Goal: Check status: Check status

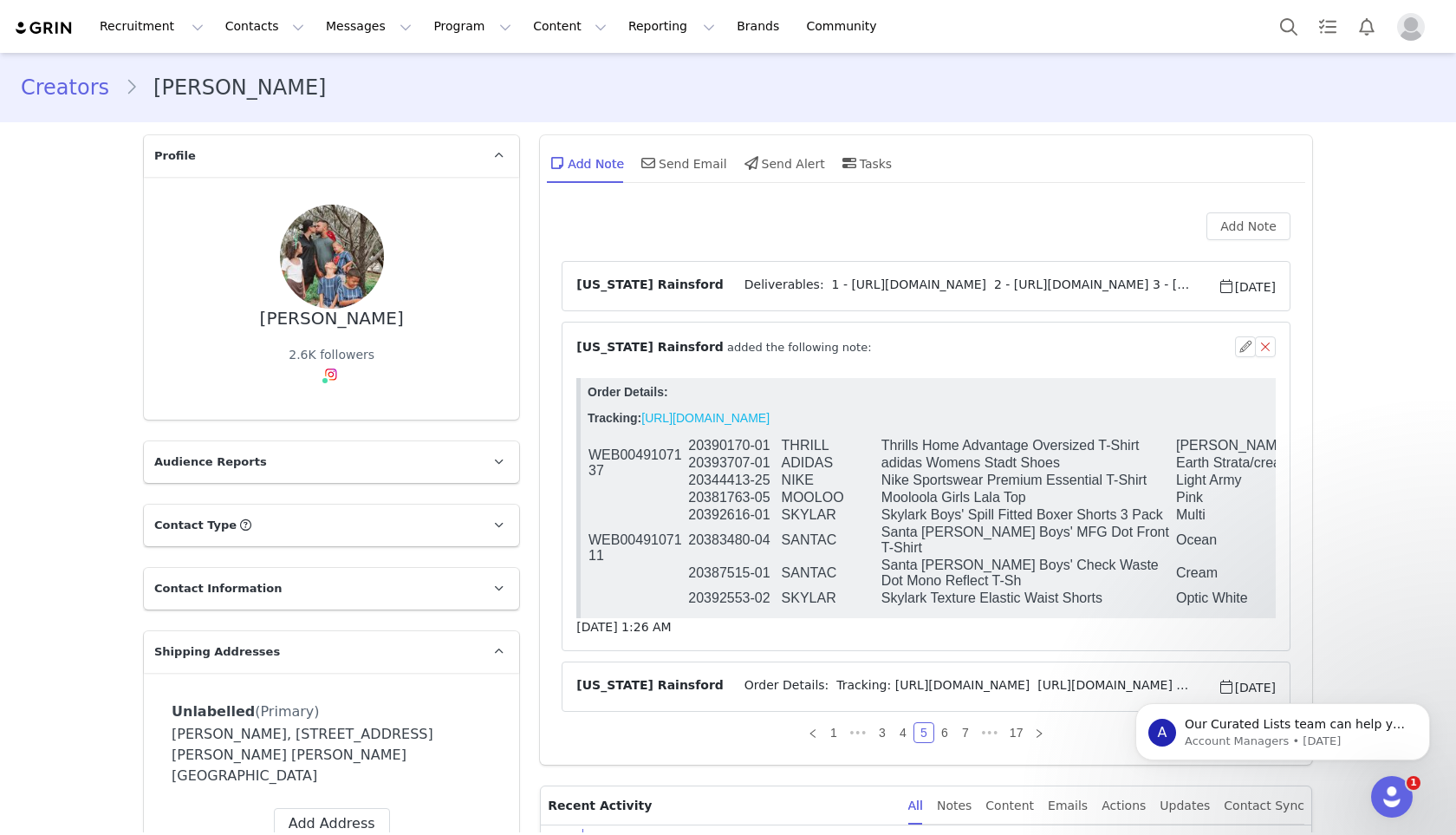
scroll to position [69, 0]
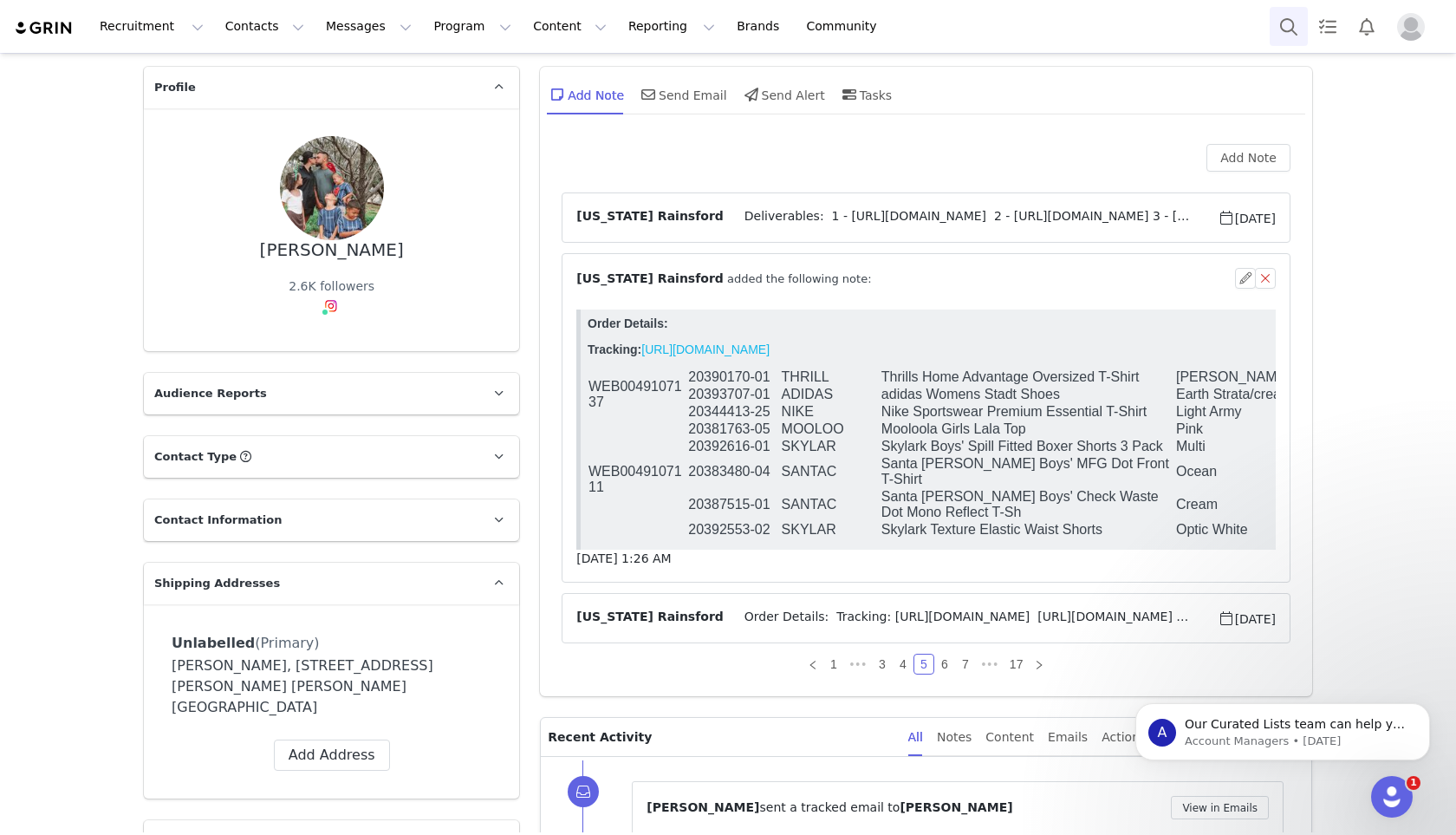
click at [1283, 30] on button "Search" at bounding box center [1289, 26] width 38 height 39
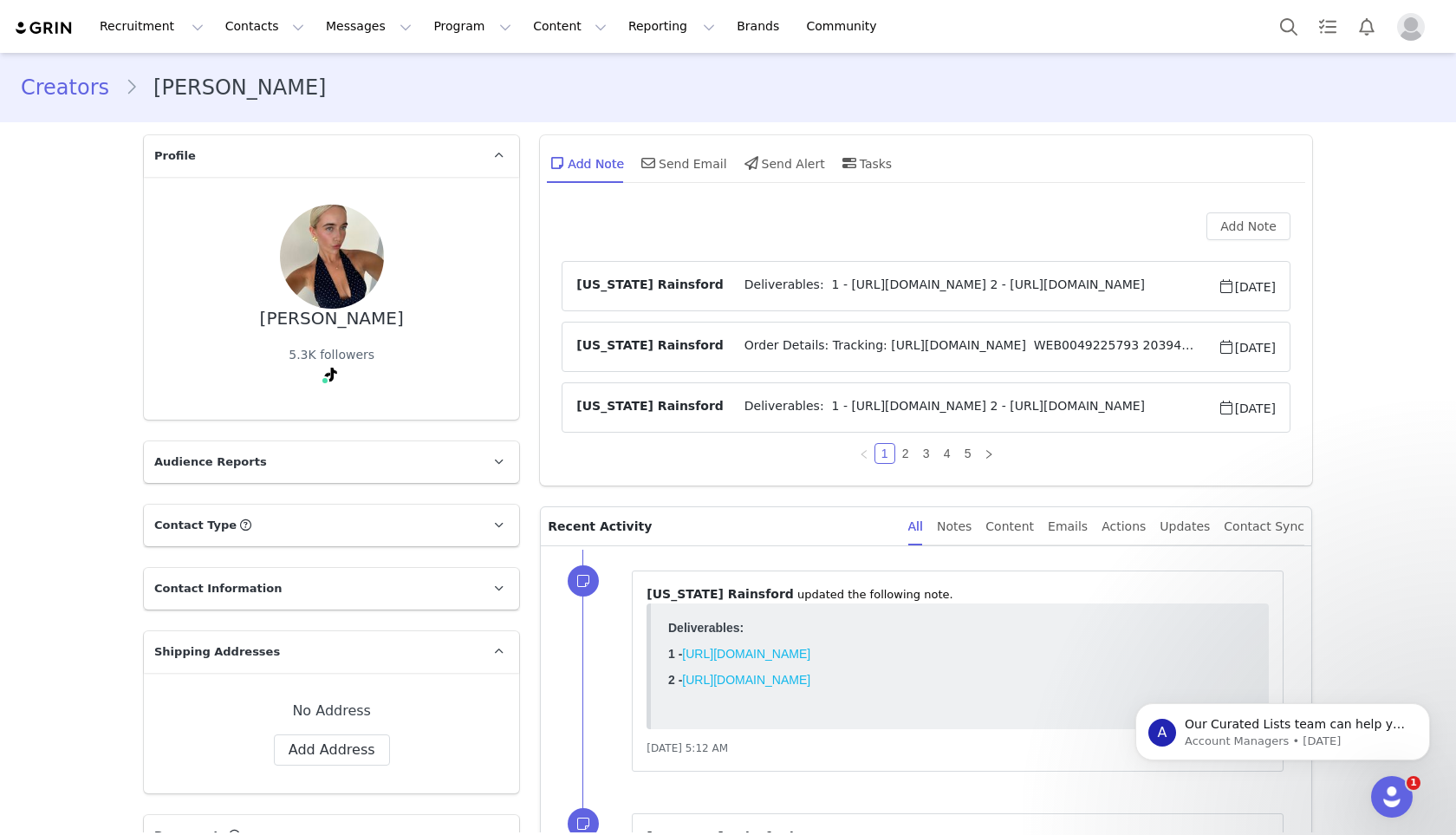
click at [748, 353] on span "Order Details: Tracking: https://app.shippit.com/tracking/PPfDfAUzik9bR WEB0049…" at bounding box center [970, 346] width 494 height 21
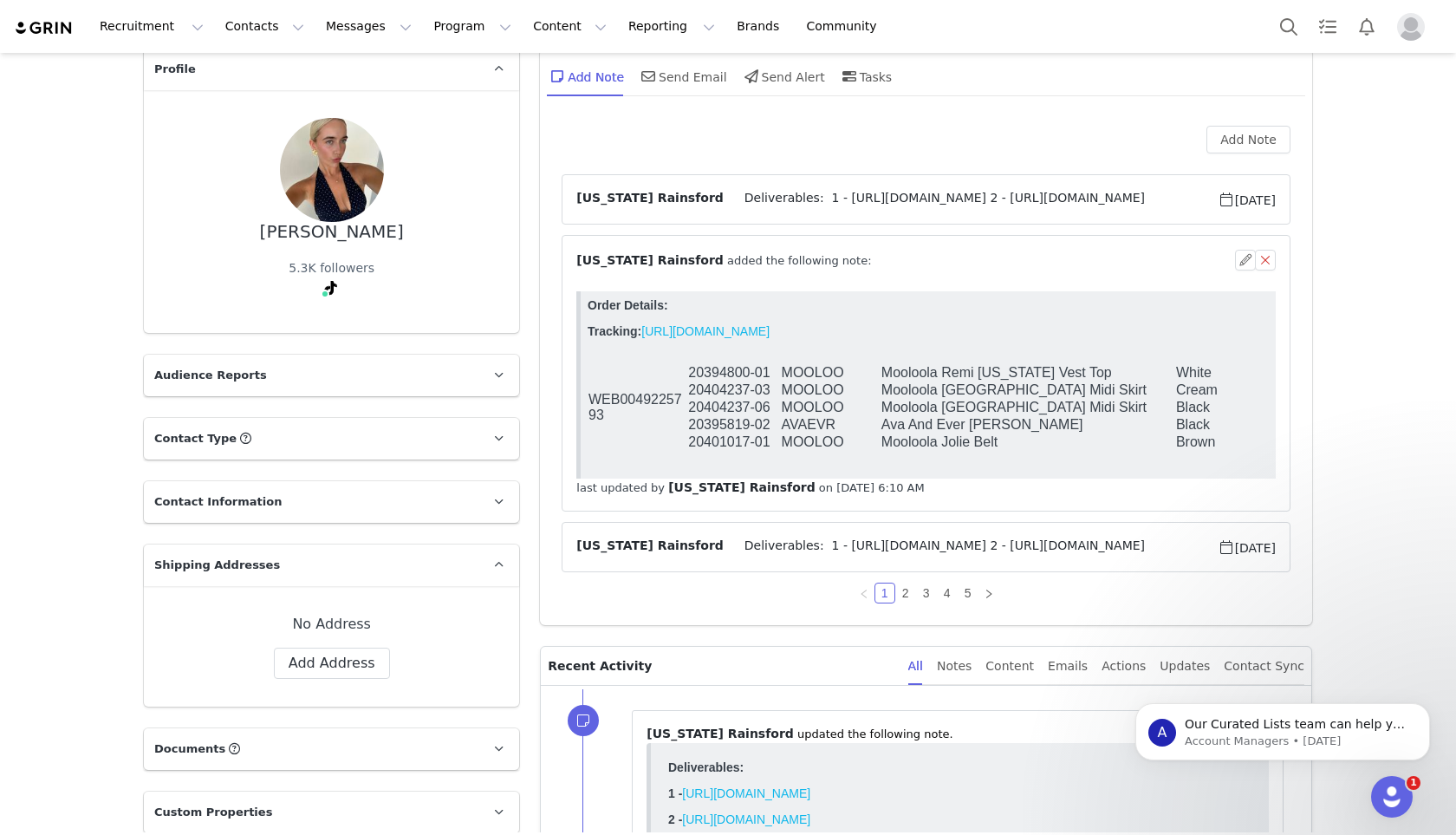
scroll to position [89, 0]
drag, startPoint x: 770, startPoint y: 371, endPoint x: 688, endPoint y: 371, distance: 82.0
click at [688, 371] on td "20394800-01" at bounding box center [733, 371] width 93 height 17
copy td "20394800-01"
click at [710, 409] on td "20404237-06" at bounding box center [733, 405] width 93 height 17
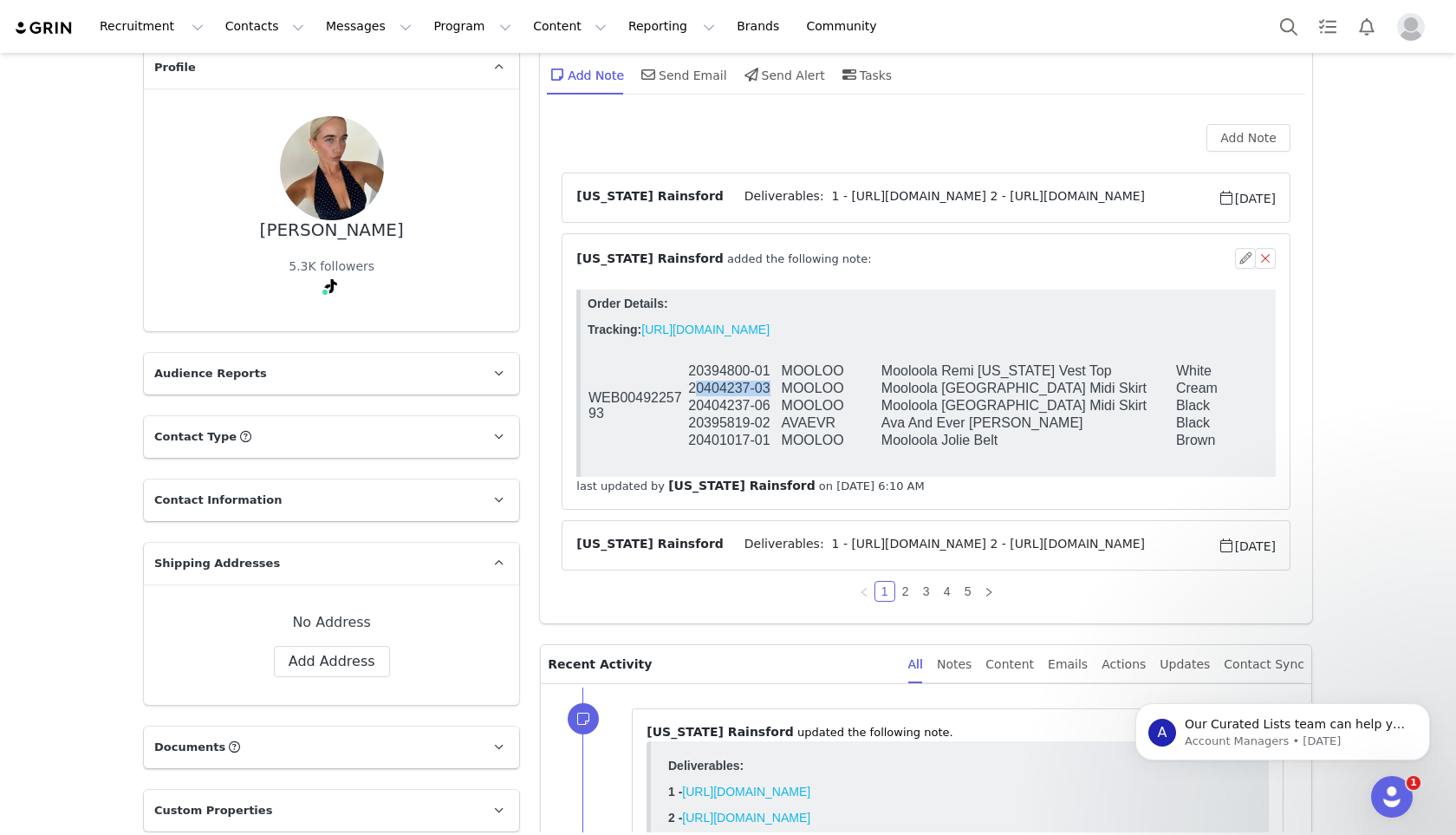
drag, startPoint x: 705, startPoint y: 390, endPoint x: 771, endPoint y: 390, distance: 66.0
click at [771, 390] on td "20404237-03" at bounding box center [733, 388] width 93 height 17
drag, startPoint x: 771, startPoint y: 390, endPoint x: 696, endPoint y: 395, distance: 75.2
click at [696, 395] on td "20404237-03" at bounding box center [733, 388] width 93 height 17
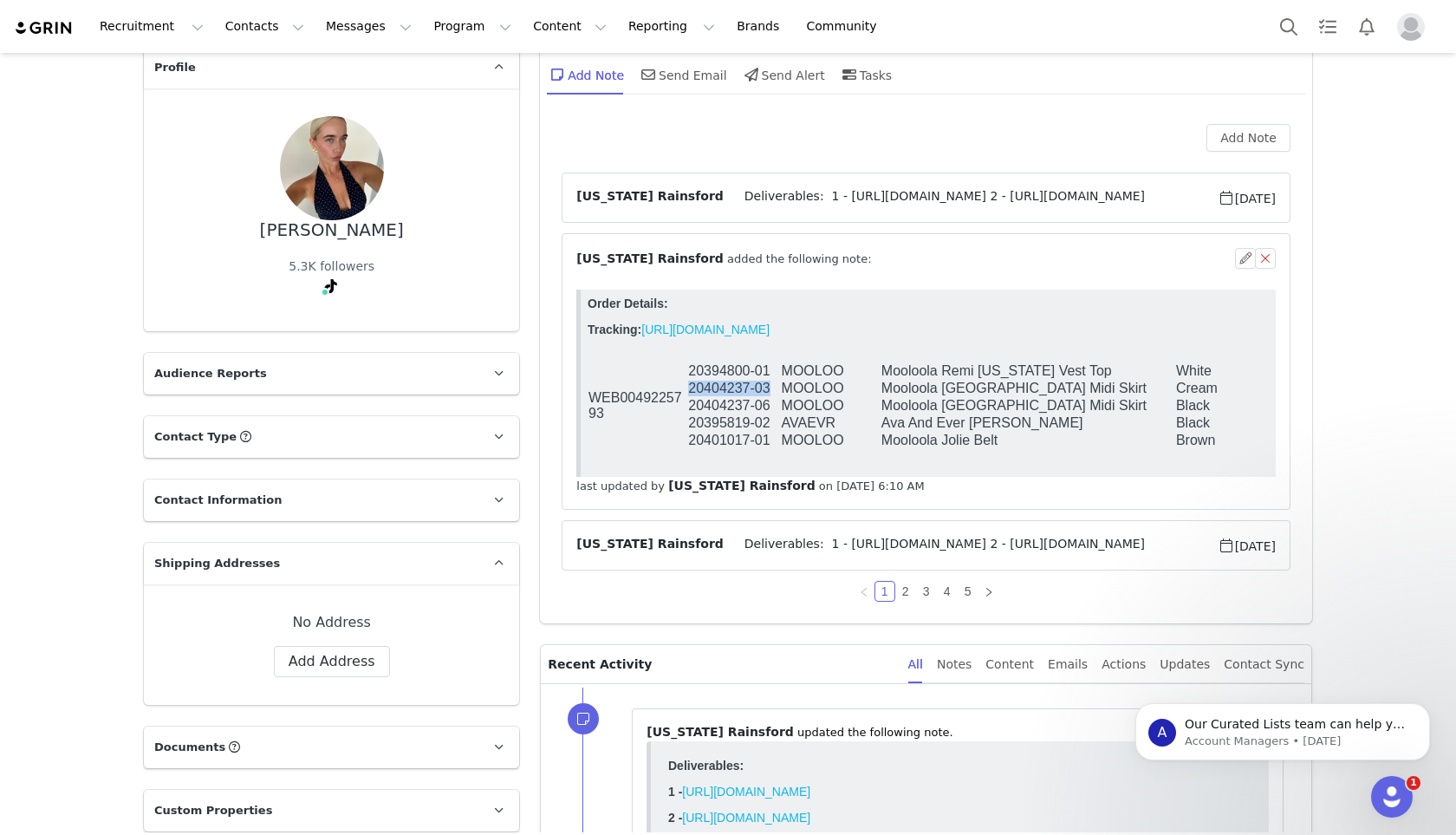
copy td "20404237-03"
click at [842, 397] on td "MOOLOO" at bounding box center [830, 388] width 100 height 17
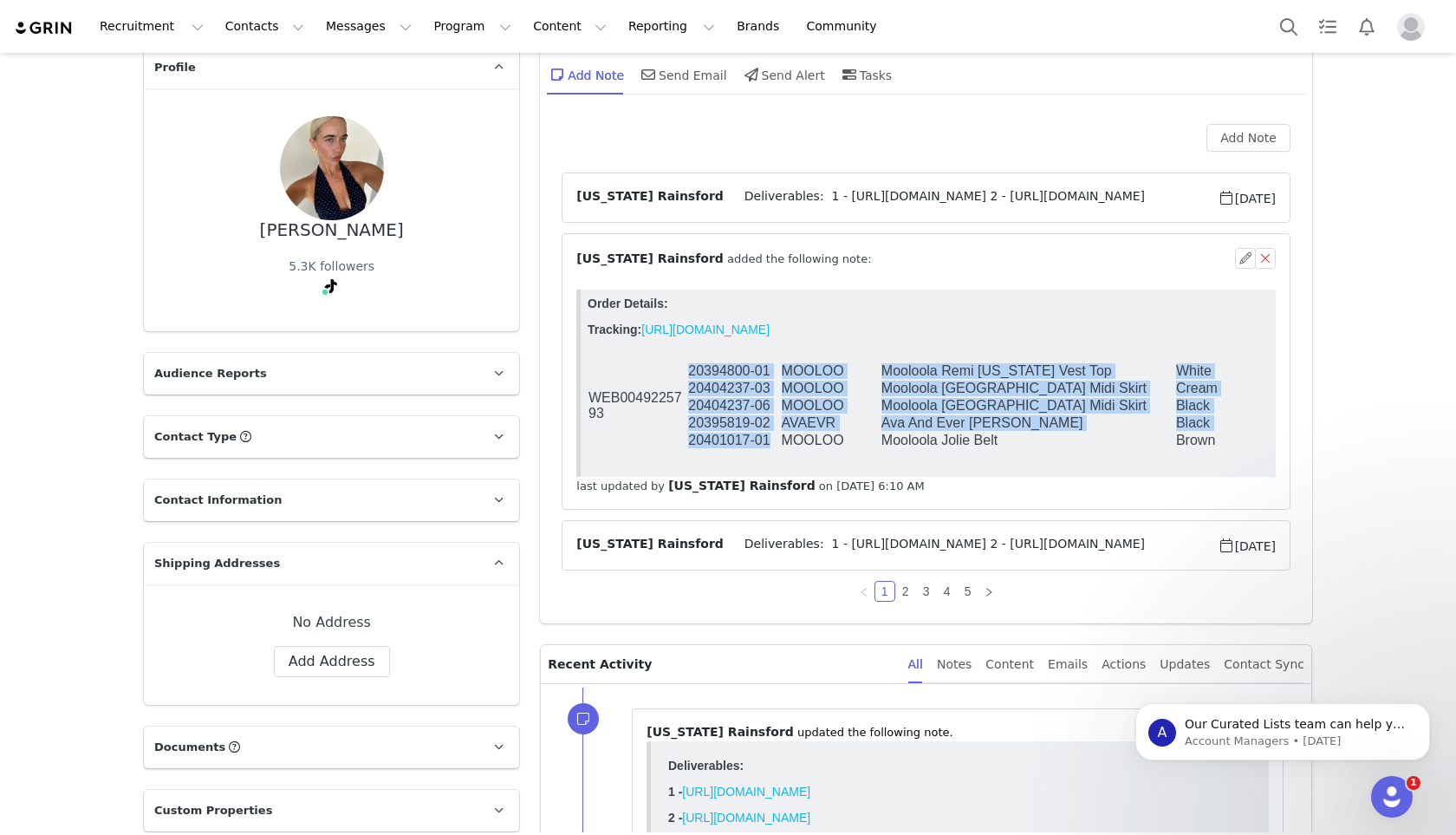
drag, startPoint x: 773, startPoint y: 447, endPoint x: 686, endPoint y: 449, distance: 87.0
click at [686, 449] on tbody "WEB0049225793 20394800-01 MOOLOO Mooloola Remi Hawaii Vest Top White 04 2040423…" at bounding box center [997, 405] width 819 height 87
click at [685, 449] on td "WEB0049225793" at bounding box center [637, 405] width 100 height 87
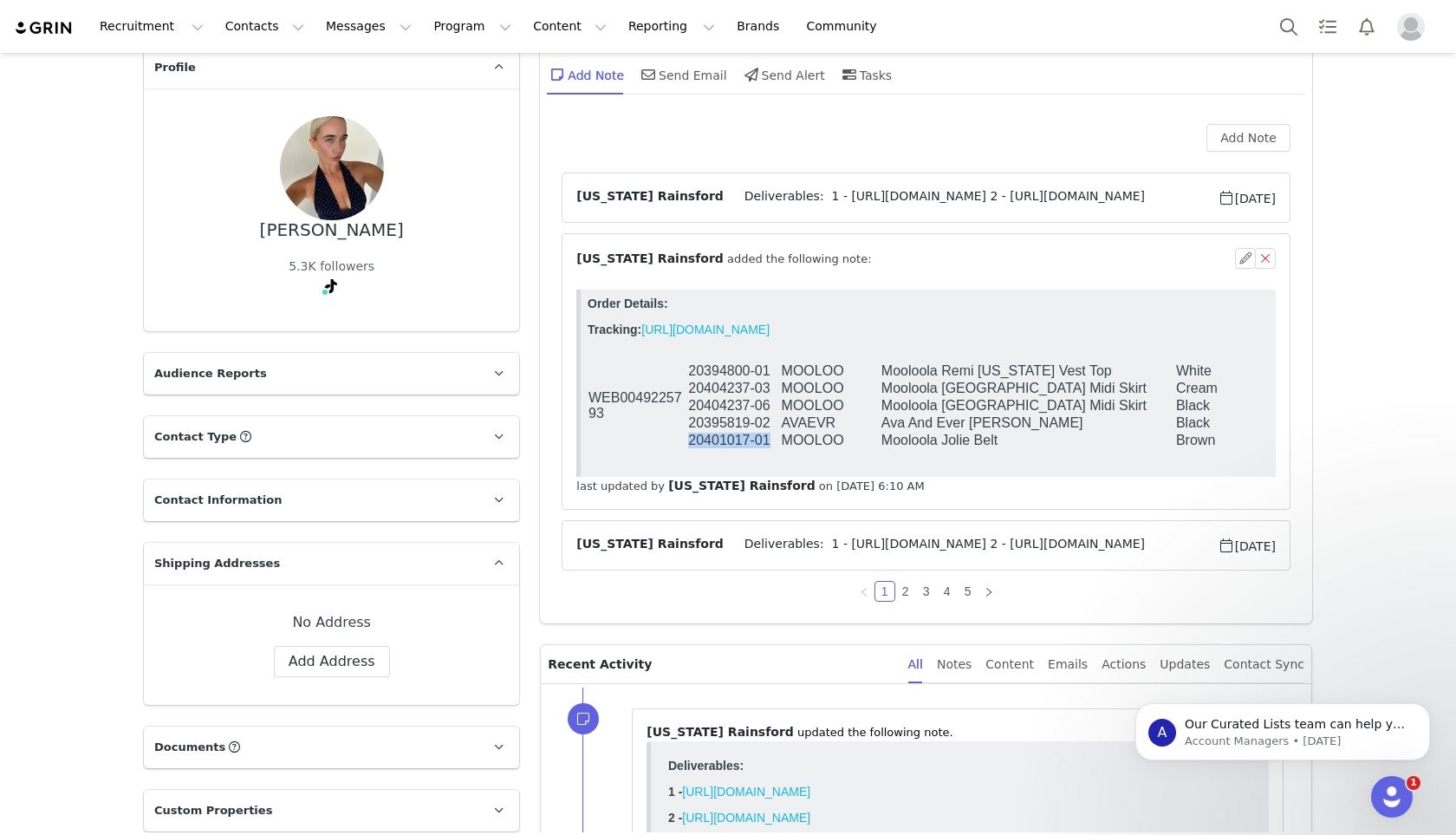
drag, startPoint x: 689, startPoint y: 449, endPoint x: 772, endPoint y: 453, distance: 83.1
click at [772, 449] on td "20401017-01" at bounding box center [733, 440] width 93 height 17
copy td "20401017-01"
click at [685, 446] on td "WEB0049225793" at bounding box center [637, 405] width 100 height 87
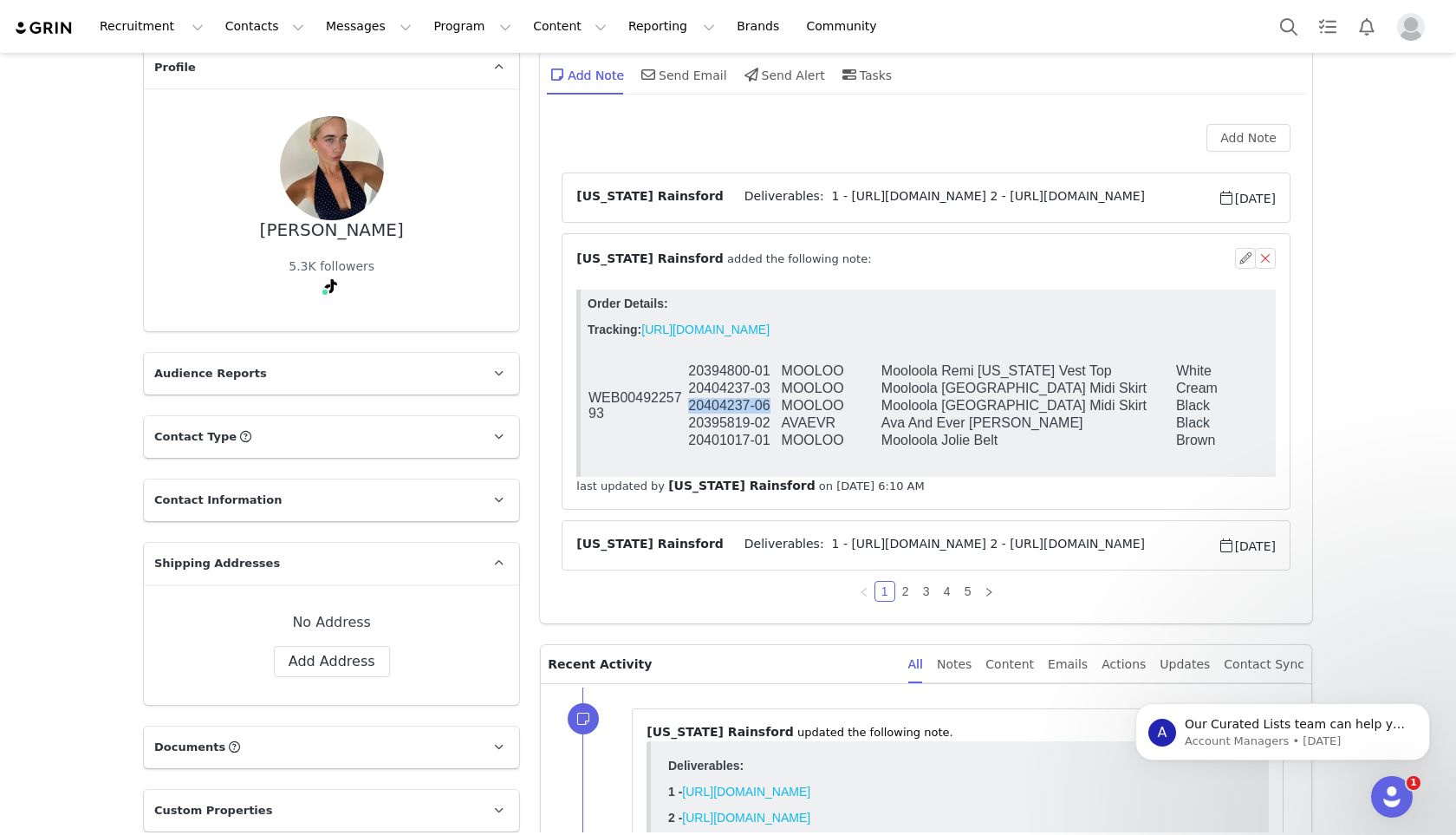
drag, startPoint x: 773, startPoint y: 411, endPoint x: 690, endPoint y: 407, distance: 83.1
click at [690, 407] on td "20404237-06" at bounding box center [733, 405] width 93 height 17
copy td "20404237-06"
click at [1093, 426] on td "Ava And Ever Kai Thong Sandals" at bounding box center [1028, 423] width 295 height 17
drag, startPoint x: 771, startPoint y: 425, endPoint x: 688, endPoint y: 430, distance: 83.2
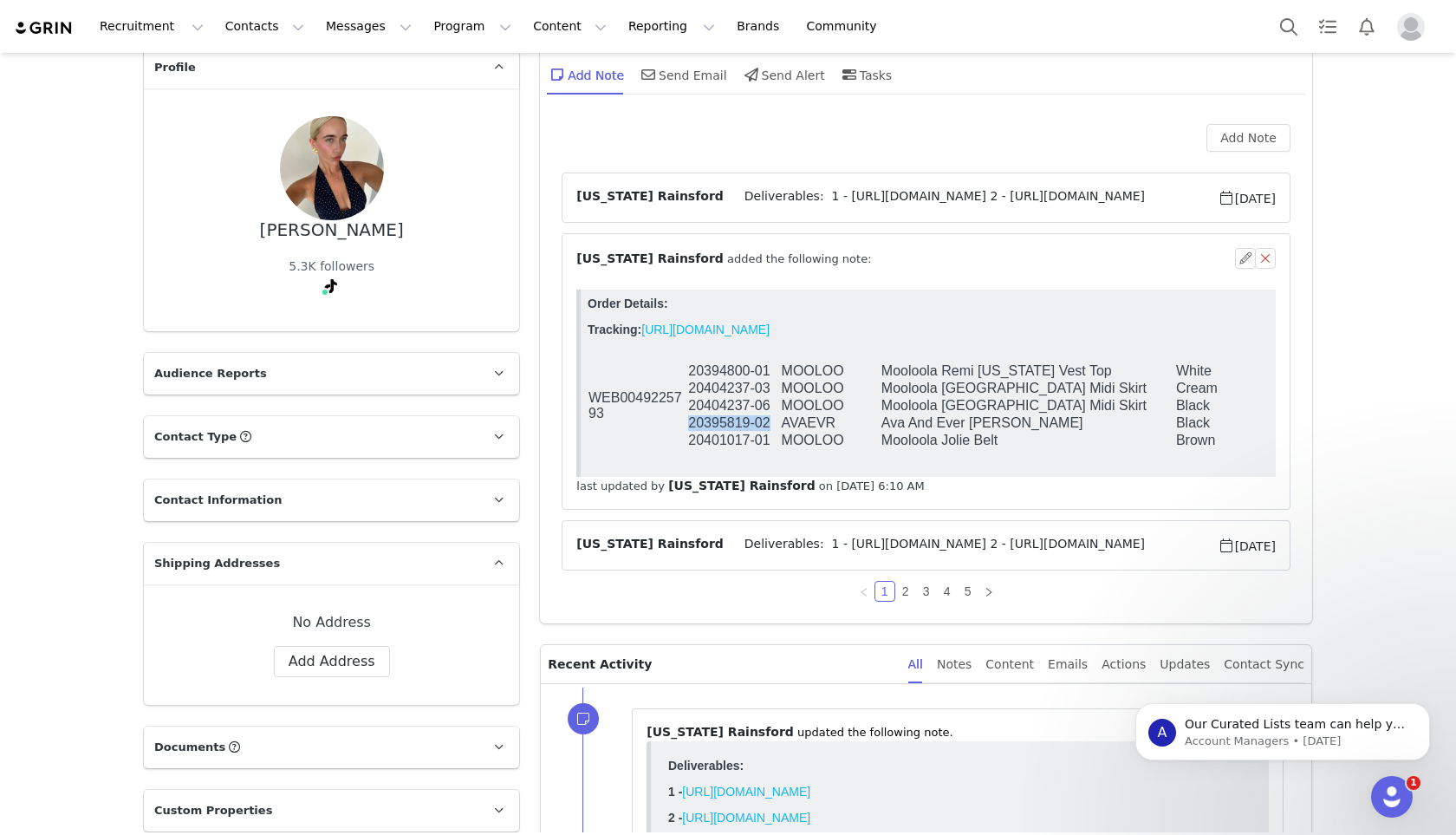
click at [688, 430] on td "20395819-02" at bounding box center [733, 423] width 93 height 17
copy td "20395819-02"
click at [857, 346] on p "Tracking: https://app.shippit.com/tracking/PPfDfAUzik9bR" at bounding box center [928, 336] width 681 height 28
click at [905, 595] on link "2" at bounding box center [906, 591] width 19 height 19
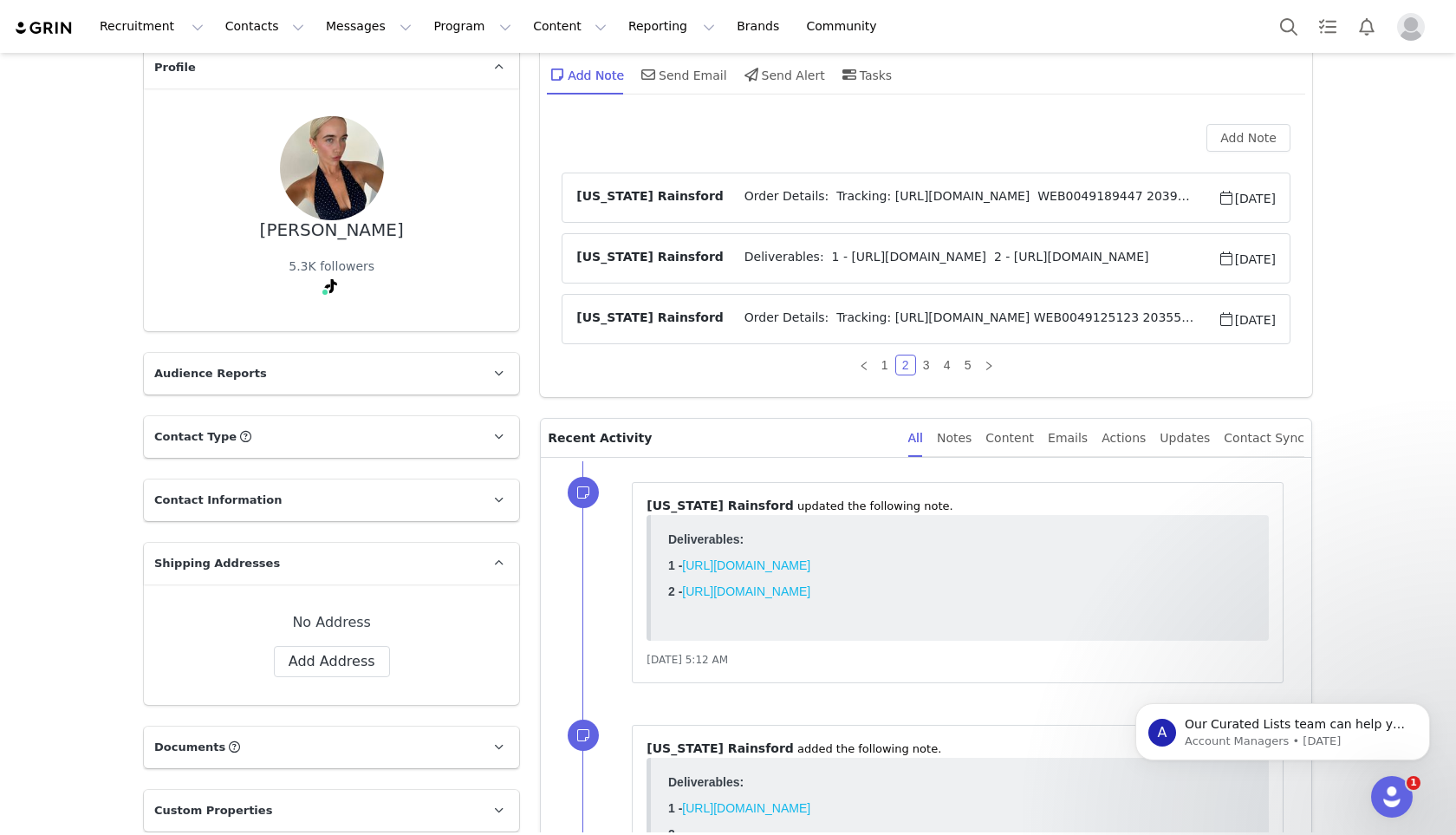
click at [813, 201] on span "Order Details: Tracking: https://app.shippit.com/tracking/PPvQ2ljRNsZaR WEB0049…" at bounding box center [970, 198] width 494 height 21
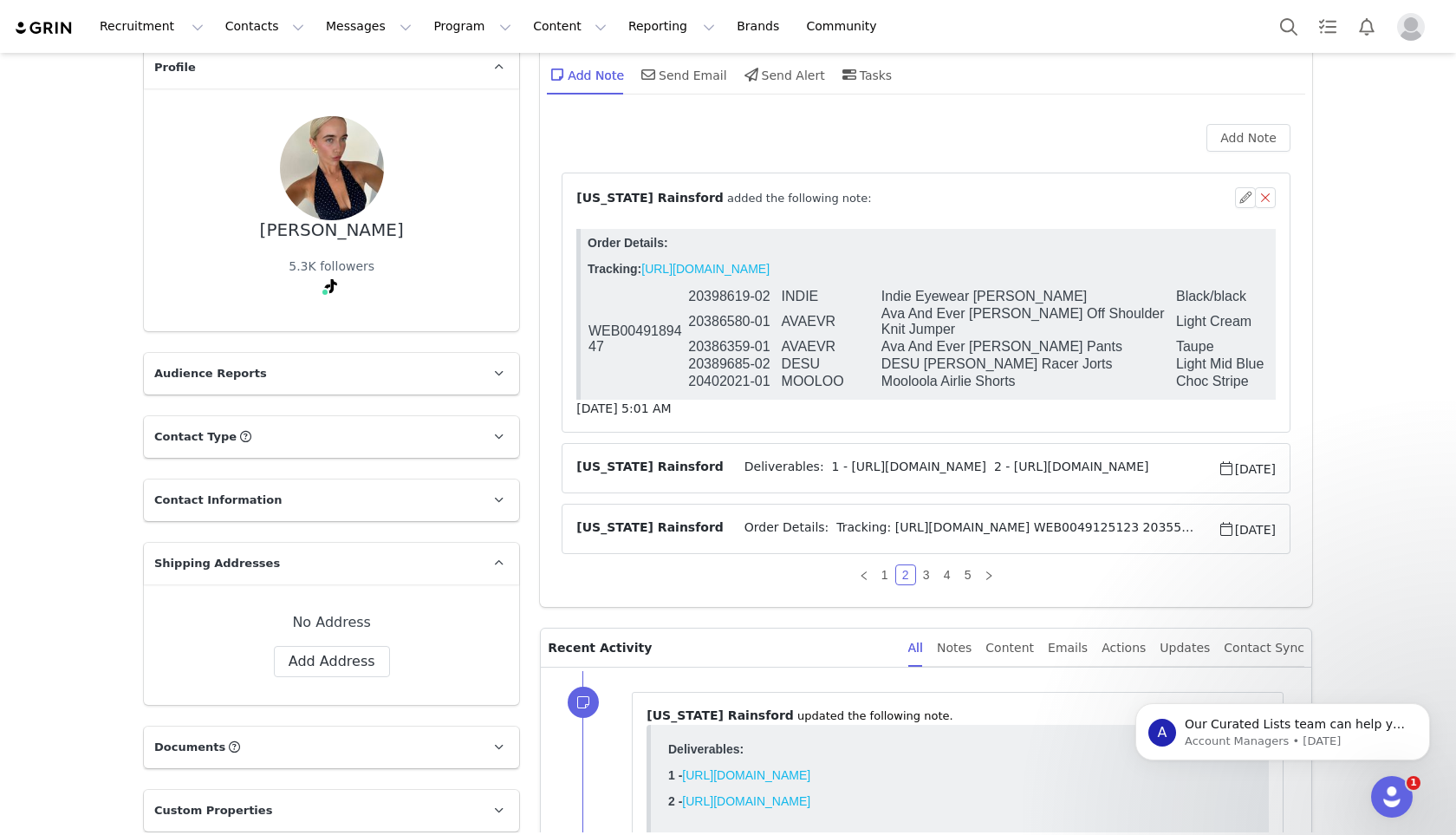
scroll to position [0, 0]
click at [781, 526] on span "Order Details: Tracking: https://app.shippit.com/tracking/PPK5DCTwNKb6L WEB0049…" at bounding box center [970, 529] width 494 height 21
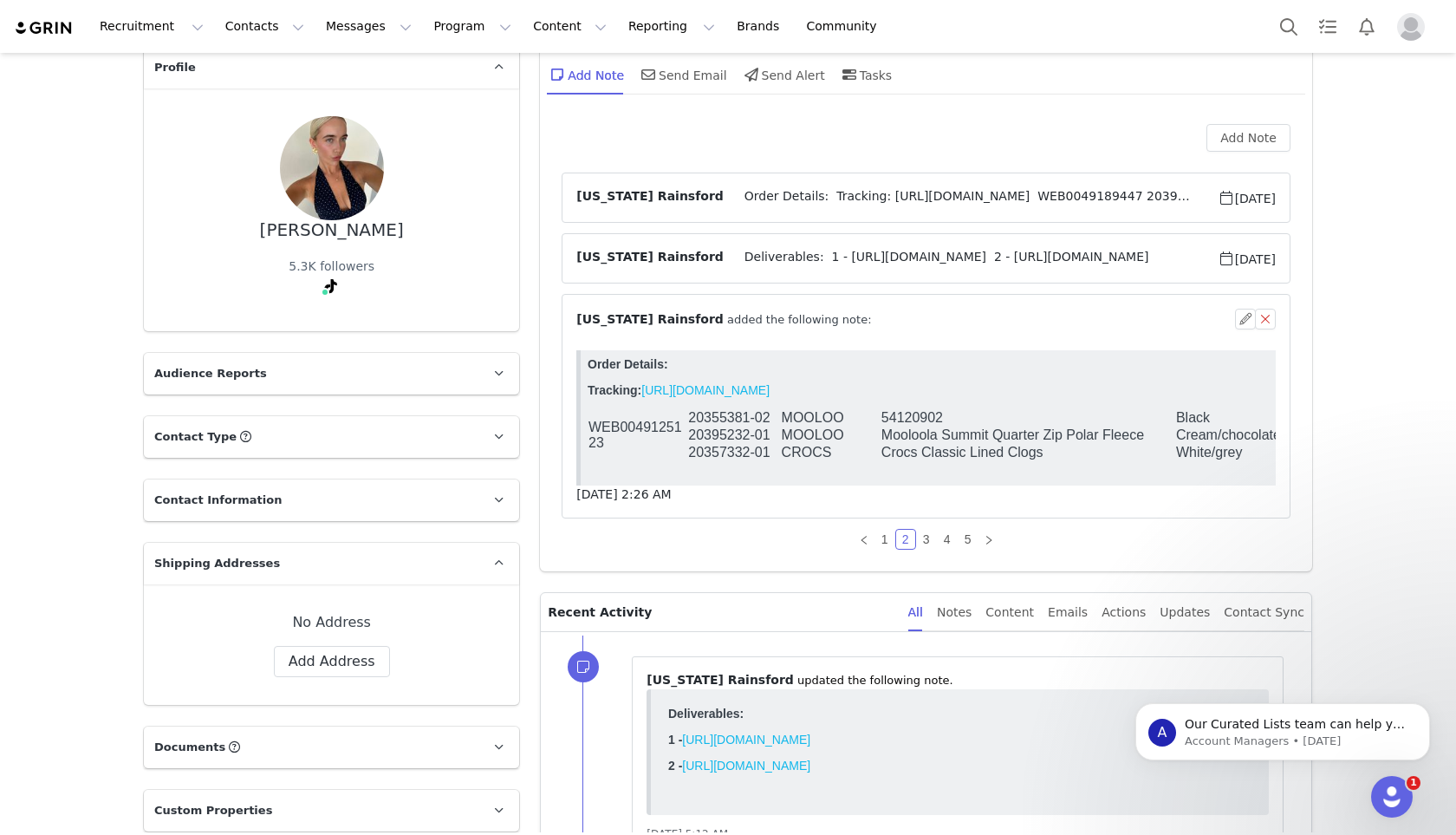
scroll to position [118, 0]
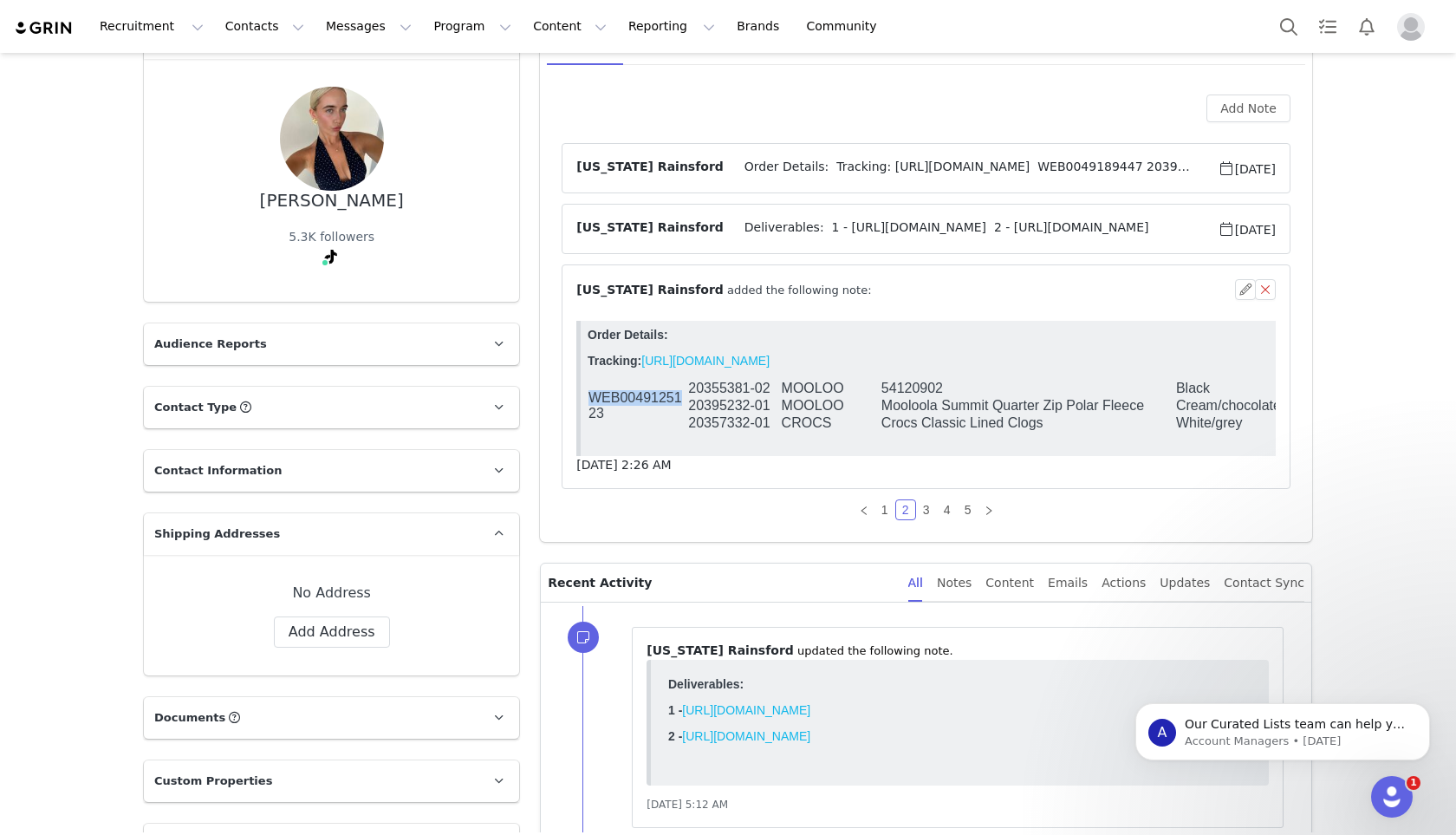
drag, startPoint x: 771, startPoint y: 388, endPoint x: 685, endPoint y: 387, distance: 86.0
click at [685, 387] on tr "WEB0049125123 20355381-02 MOOLOO 54120902 Black 06" at bounding box center [997, 388] width 819 height 17
click at [685, 387] on td "WEB0049125123" at bounding box center [637, 405] width 100 height 52
drag, startPoint x: 690, startPoint y: 385, endPoint x: 777, endPoint y: 384, distance: 87.0
click at [777, 384] on td "20355381-02" at bounding box center [733, 388] width 93 height 17
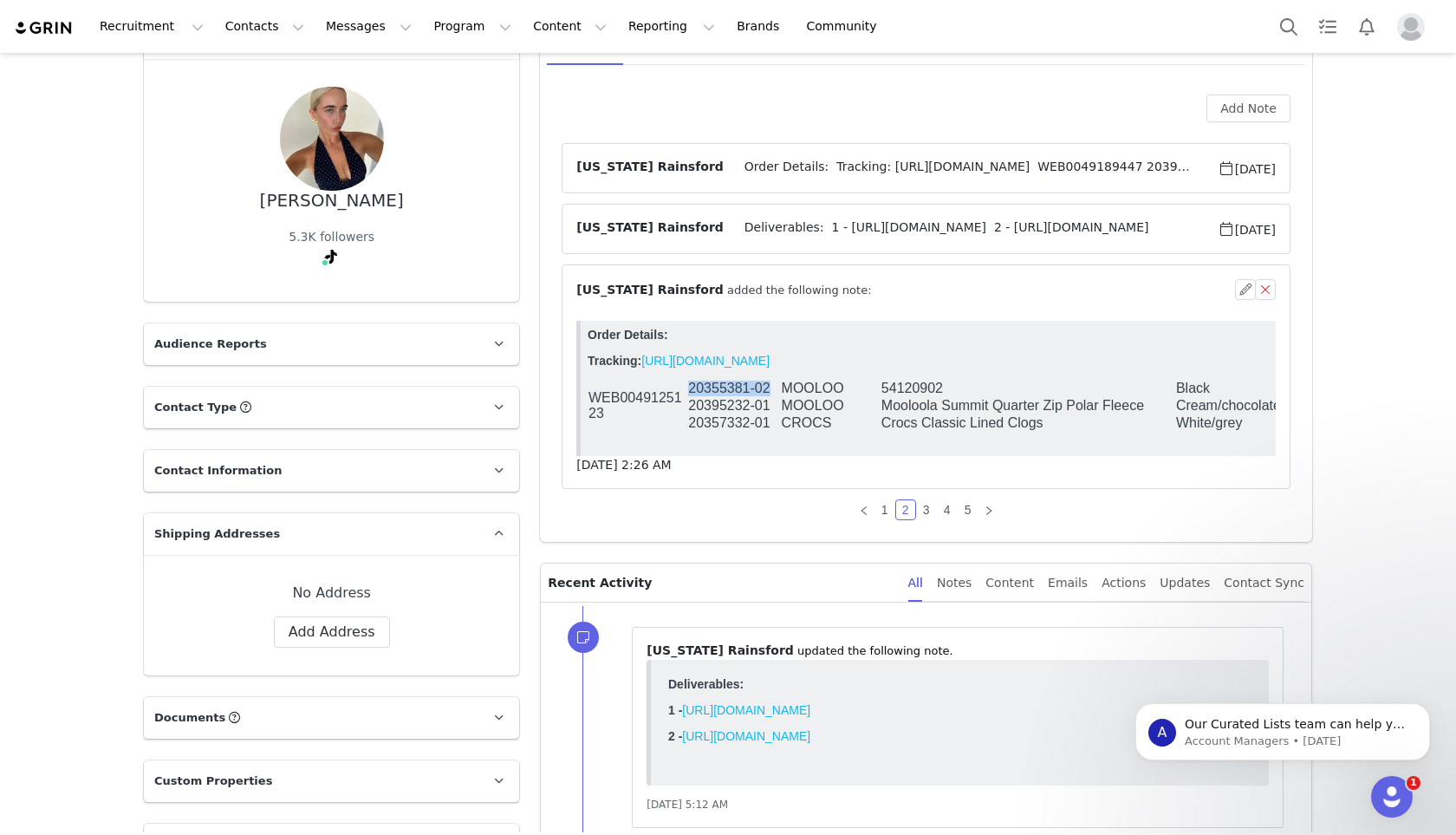
copy td "20355381-02"
click at [1314, 28] on link "Tasks" at bounding box center [1328, 26] width 38 height 39
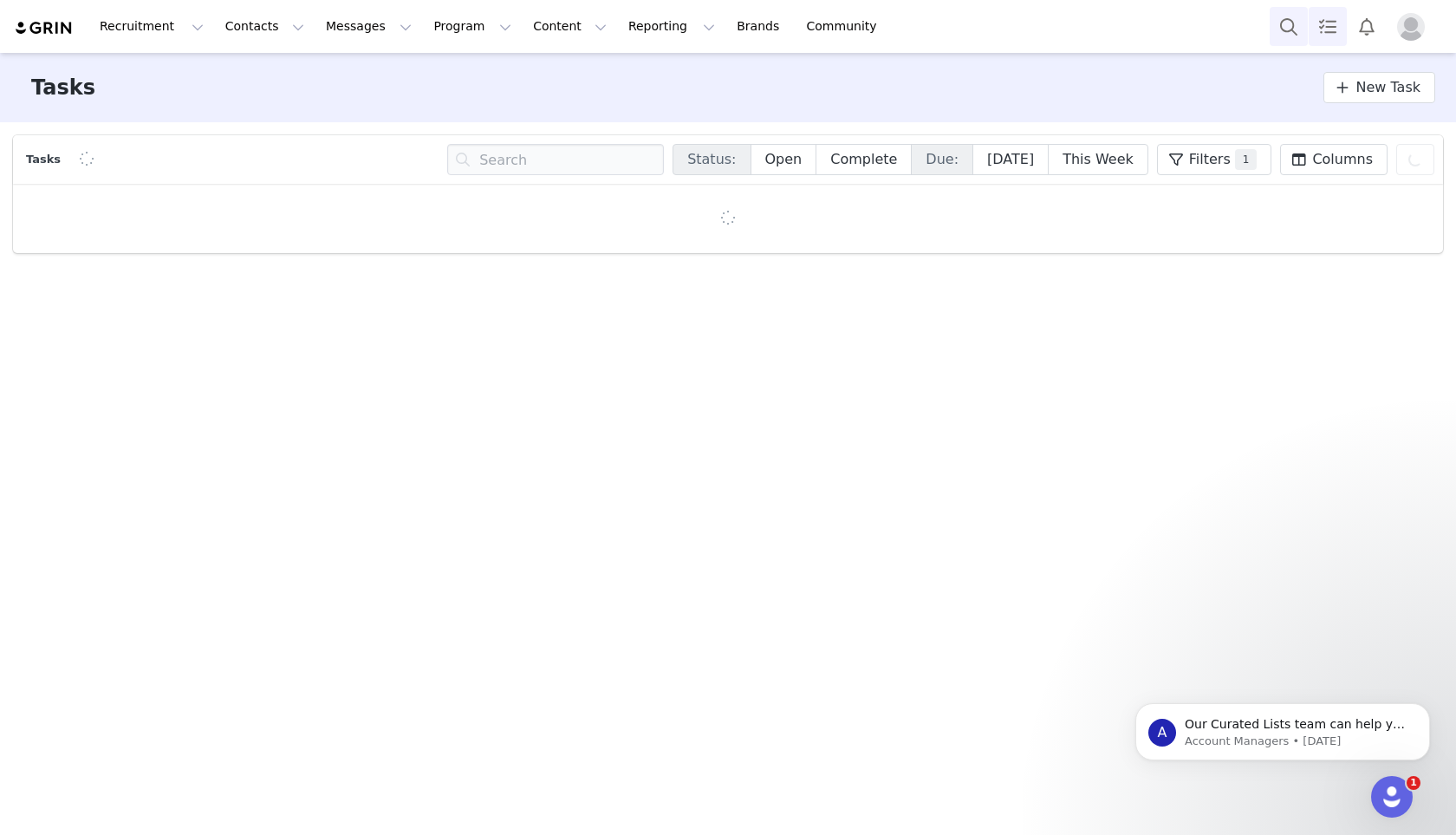
click at [1282, 28] on button "Search" at bounding box center [1289, 26] width 38 height 39
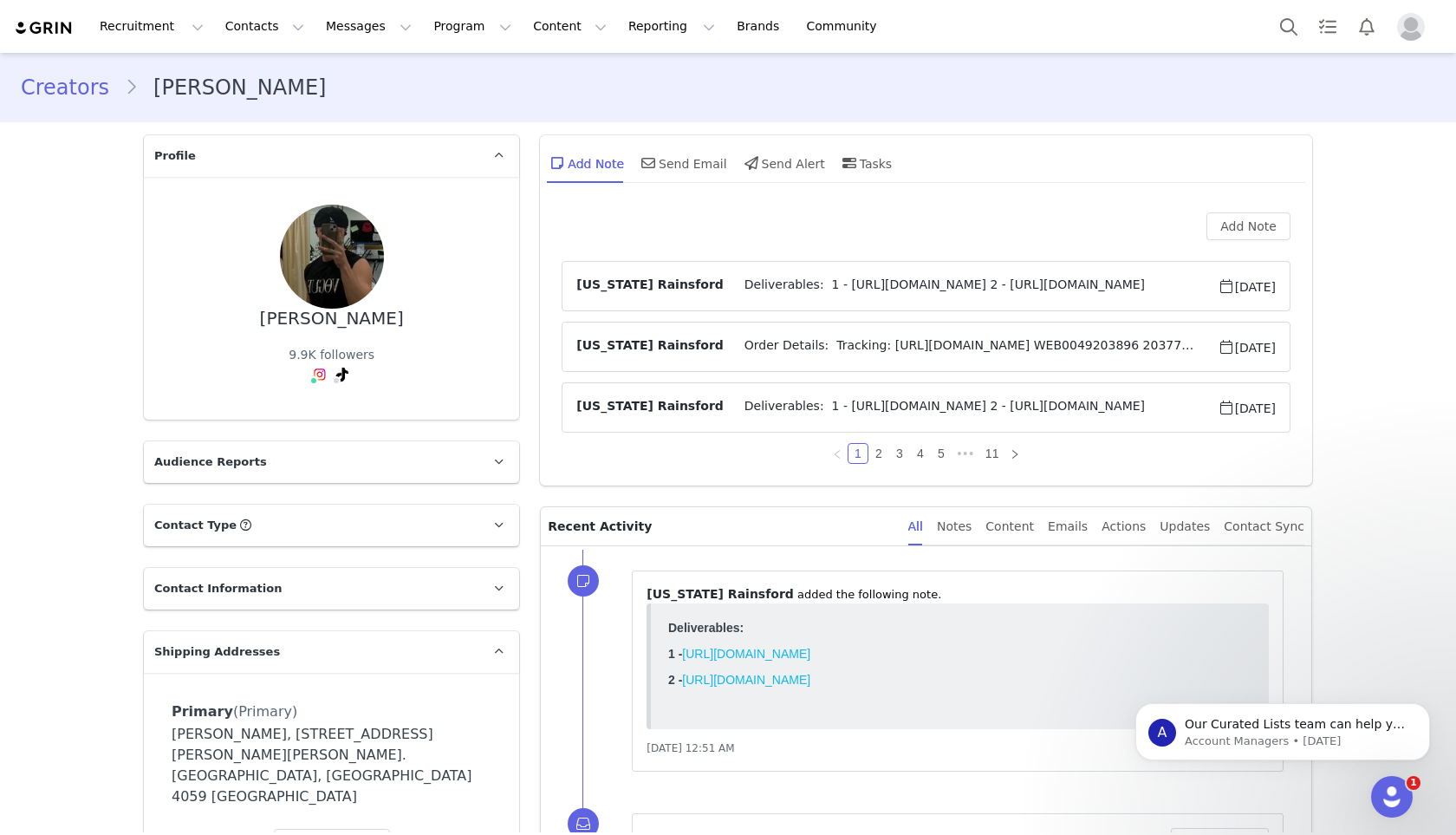
click at [865, 339] on span "Order Details: Tracking: [URL][DOMAIN_NAME] WEB0049203896 20377197-01 RIPCUR Ri…" at bounding box center [970, 346] width 494 height 21
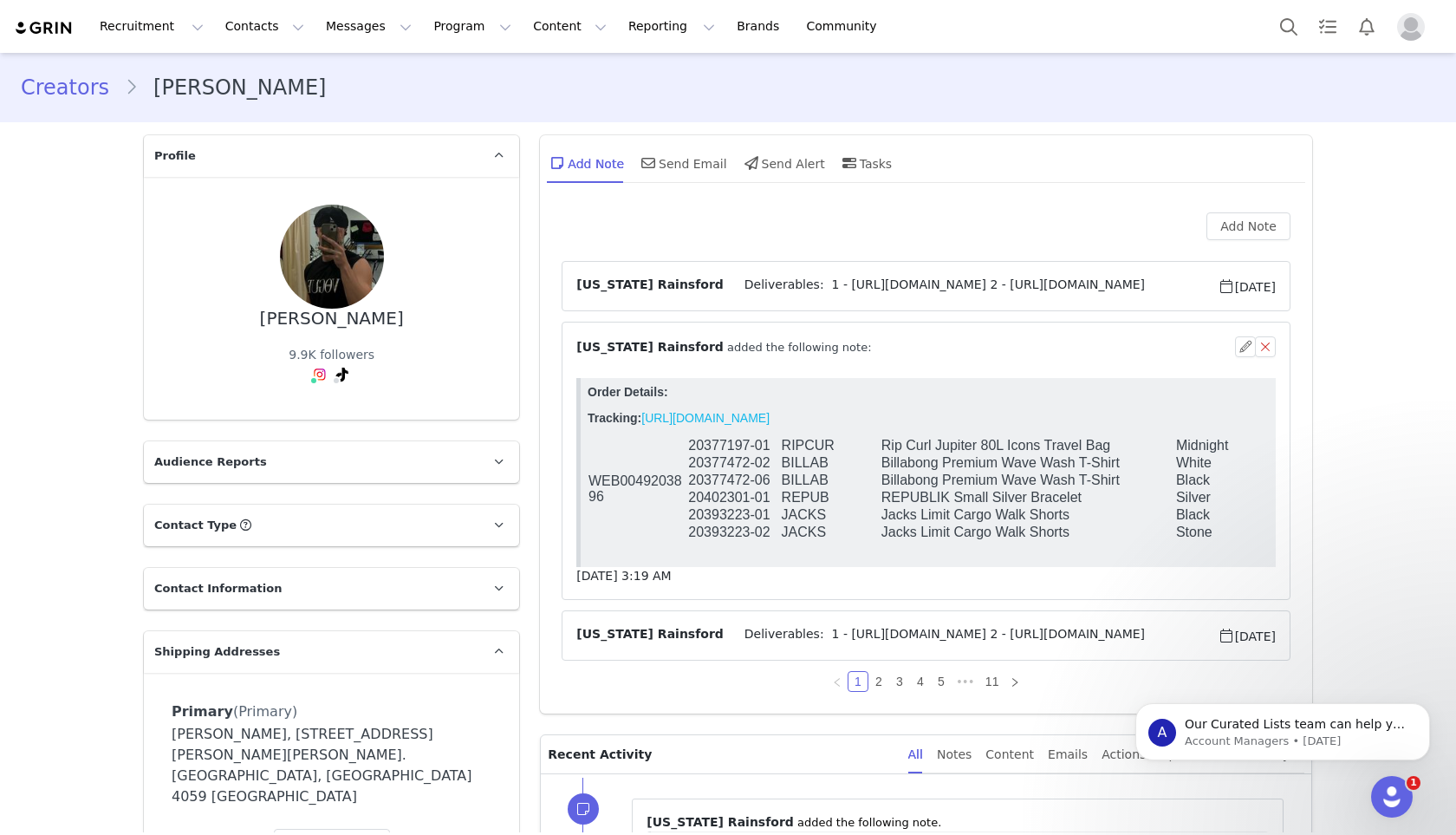
click at [790, 636] on span "Deliverables: 1 - [URL][DOMAIN_NAME] 2 - [URL][DOMAIN_NAME]" at bounding box center [970, 635] width 494 height 21
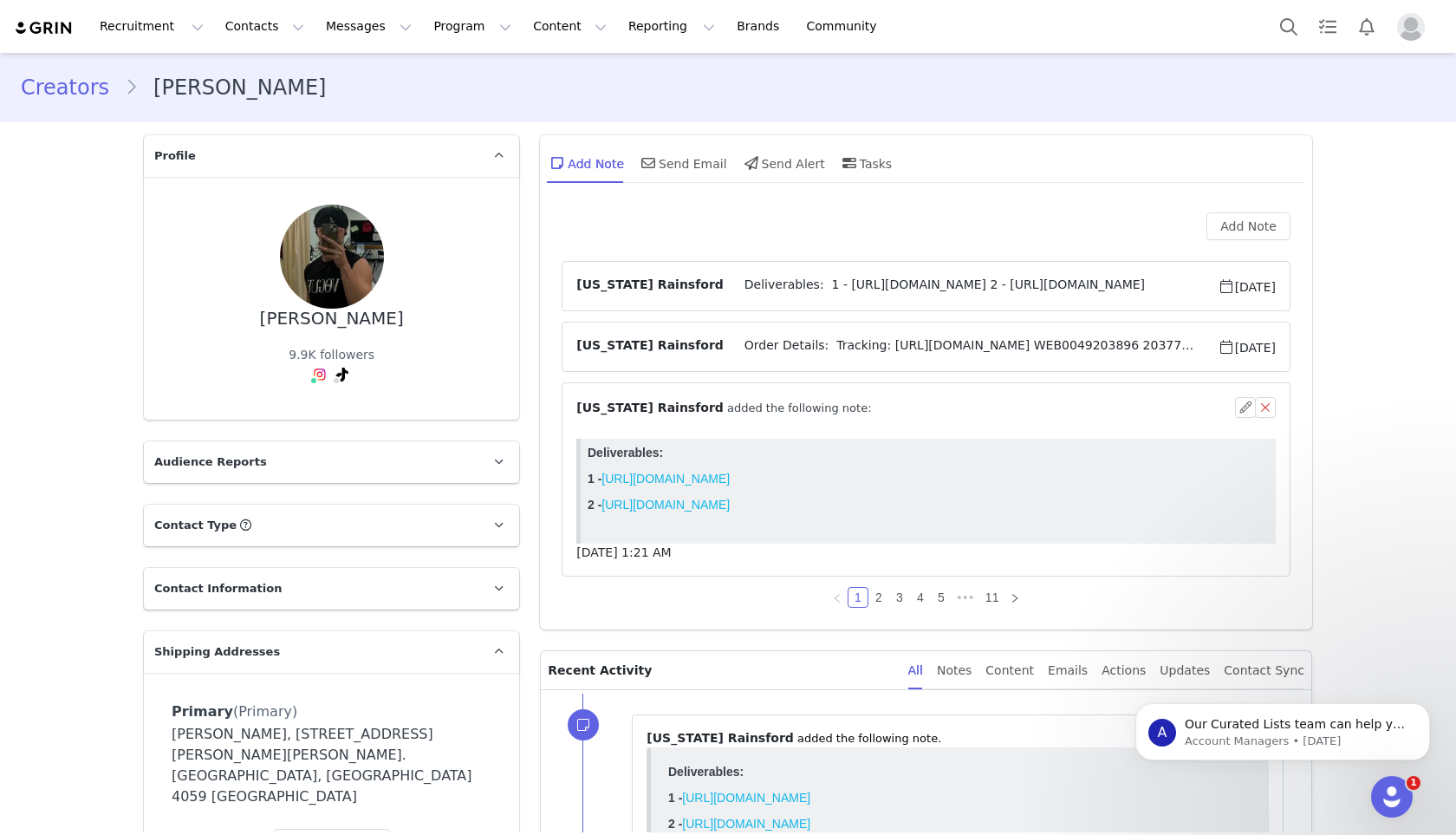
scroll to position [61, 0]
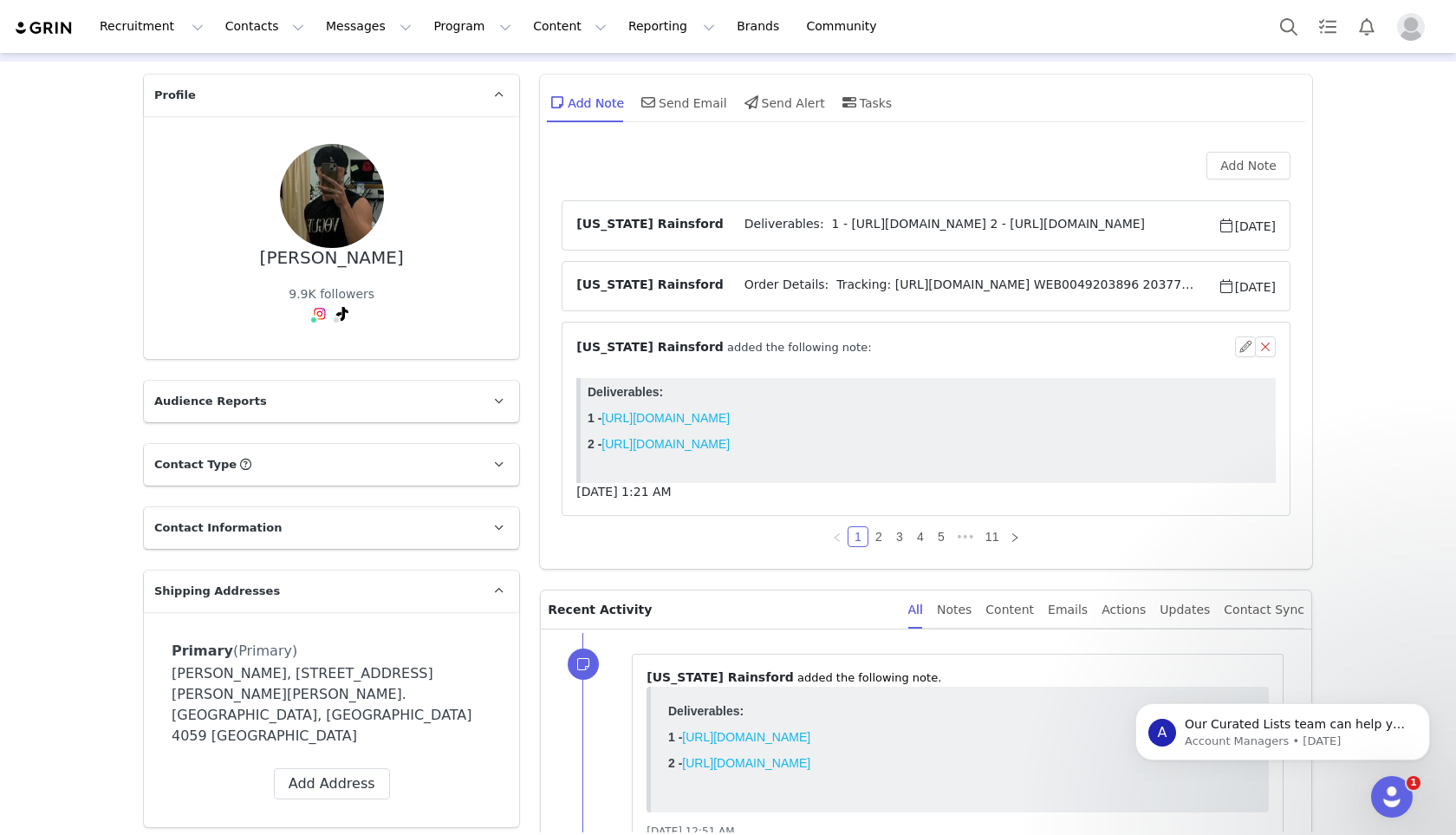
click at [804, 272] on article "[US_STATE] Rainsford Order Details: Tracking: [URL][DOMAIN_NAME] WEB0049203896 …" at bounding box center [926, 286] width 729 height 50
click at [802, 279] on span "Order Details: Tracking: [URL][DOMAIN_NAME] WEB0049203896 20377197-01 RIPCUR Ri…" at bounding box center [970, 286] width 494 height 21
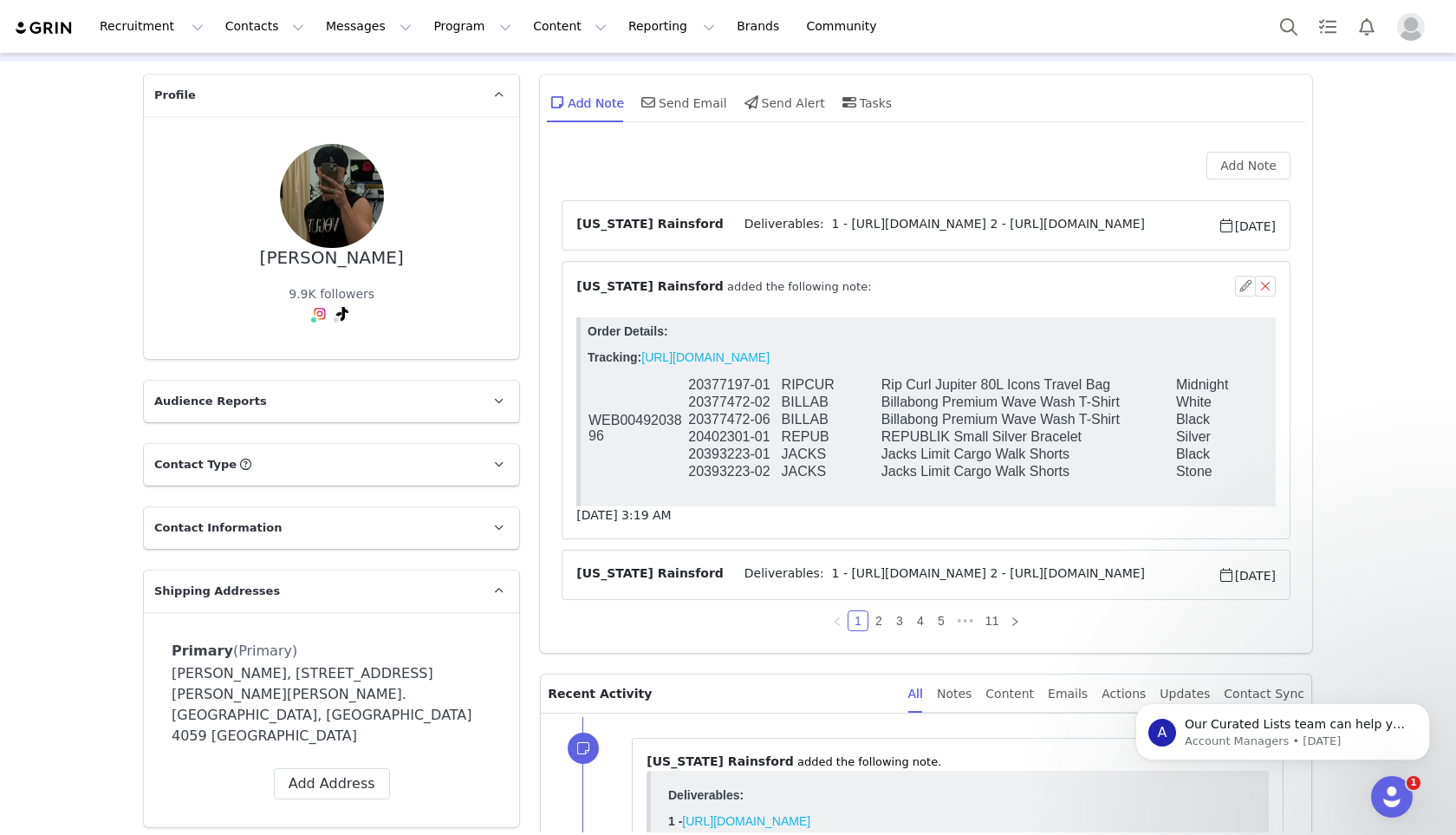
scroll to position [0, 0]
drag, startPoint x: 770, startPoint y: 408, endPoint x: 689, endPoint y: 404, distance: 81.1
click at [689, 404] on td "20377472-02" at bounding box center [733, 402] width 93 height 17
copy td "20377472-02"
click at [850, 411] on td "BILLAB" at bounding box center [830, 402] width 100 height 17
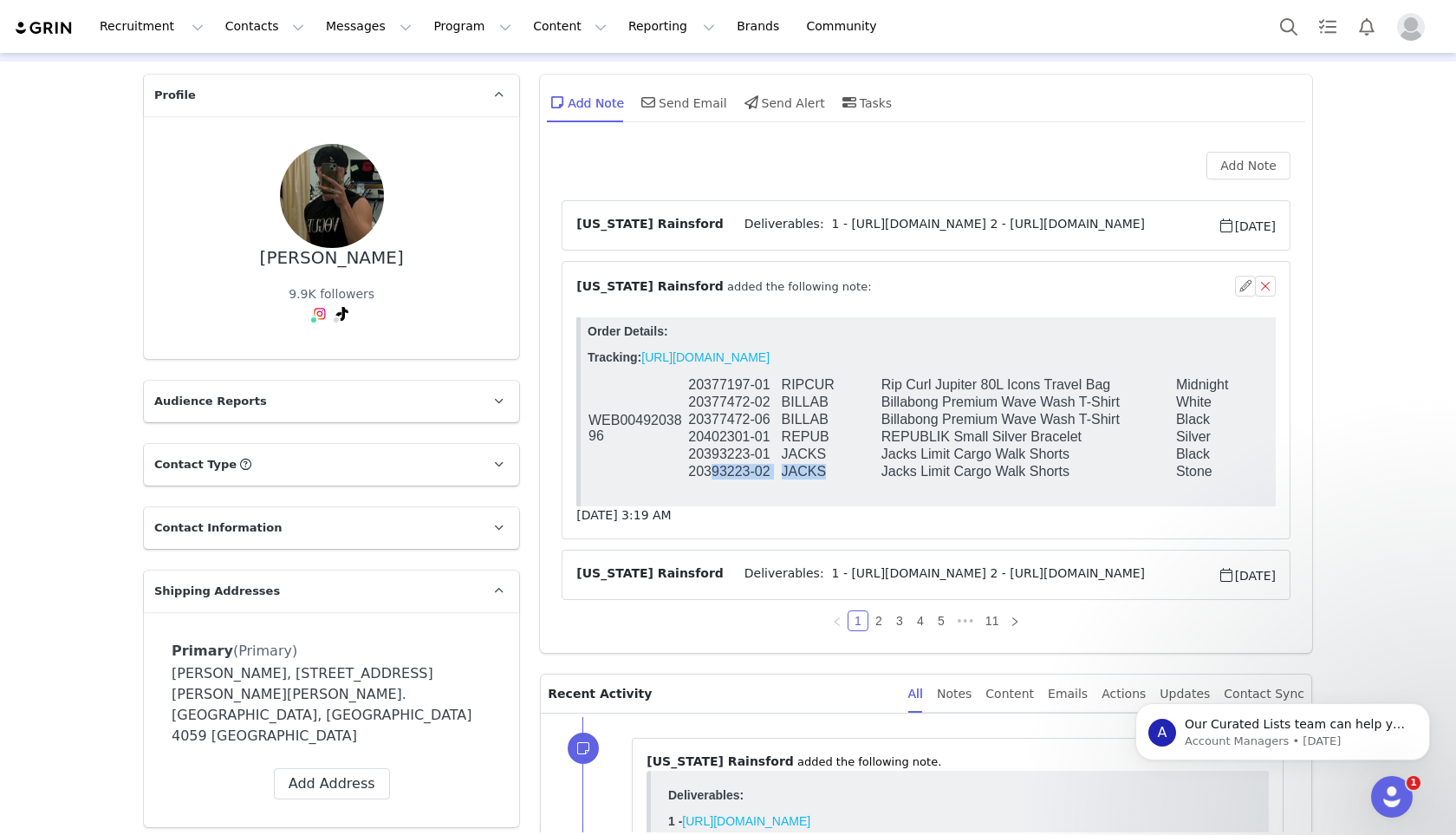
drag, startPoint x: 829, startPoint y: 476, endPoint x: 712, endPoint y: 485, distance: 117.3
click at [712, 480] on tr "20393223-02 JACKS Jacks Limit Cargo Walk Shorts Stone 32" at bounding box center [997, 471] width 819 height 17
click at [712, 480] on td "20393223-02" at bounding box center [733, 471] width 93 height 17
drag, startPoint x: 769, startPoint y: 478, endPoint x: 691, endPoint y: 483, distance: 78.2
click at [691, 480] on td "20393223-02" at bounding box center [733, 471] width 93 height 17
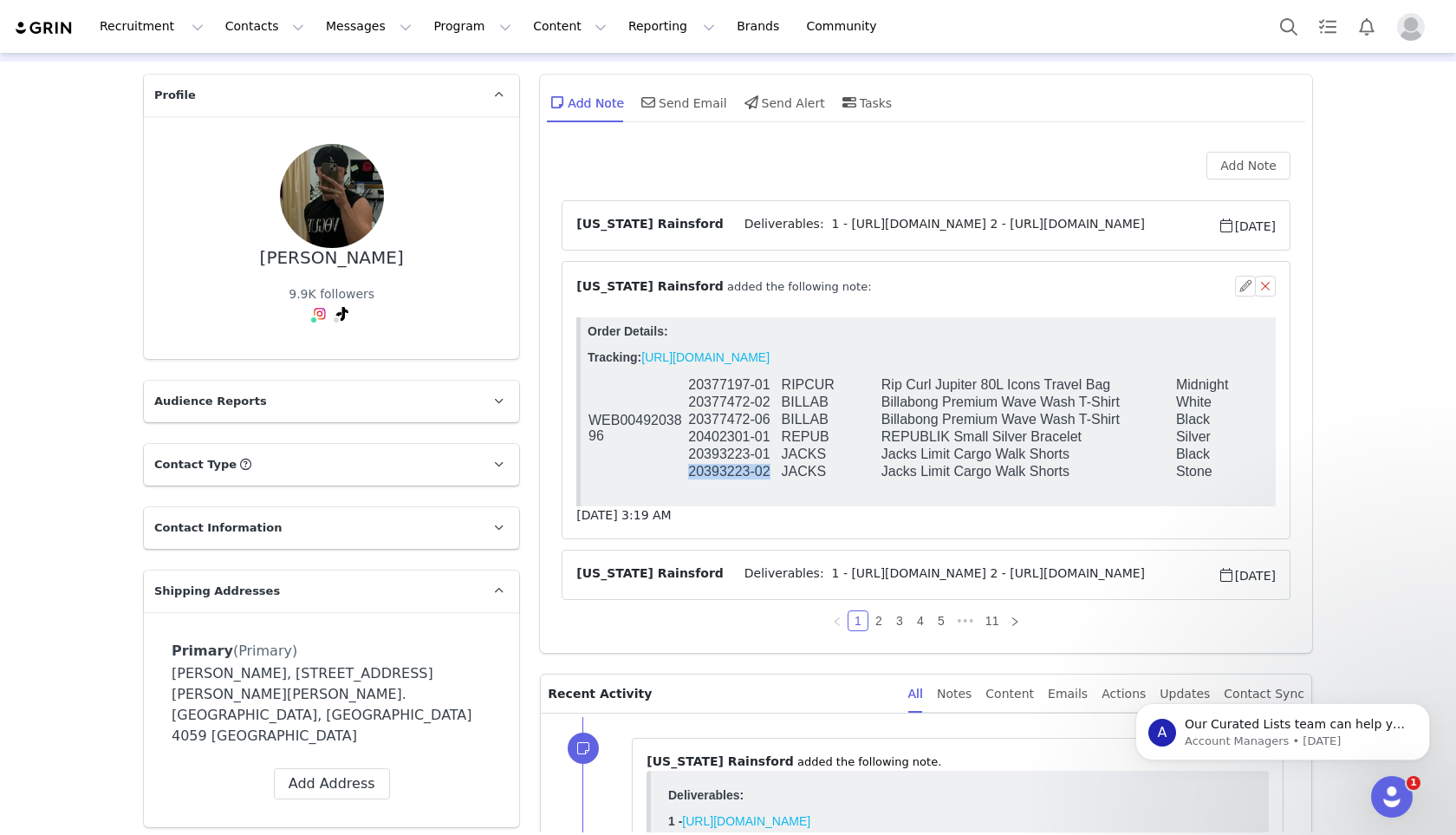
copy td "20393223-02"
click at [850, 443] on td "REPUB" at bounding box center [830, 437] width 100 height 17
drag, startPoint x: 772, startPoint y: 441, endPoint x: 690, endPoint y: 442, distance: 82.0
click at [690, 442] on td "20402301-01" at bounding box center [733, 437] width 93 height 17
copy td "20402301-01"
